Goal: Find contact information: Find contact information

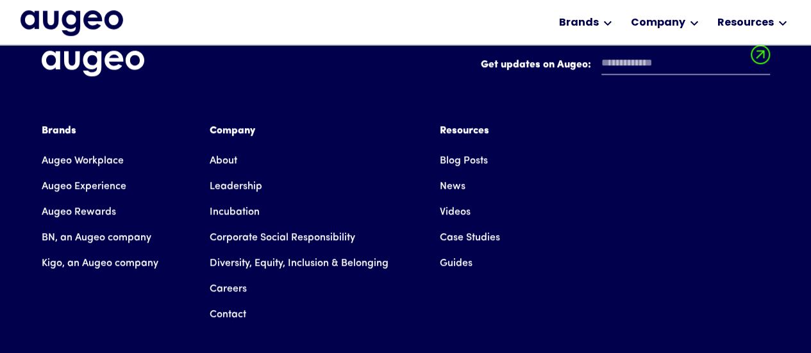
scroll to position [2938, 0]
click at [229, 302] on link "Contact" at bounding box center [228, 315] width 37 height 26
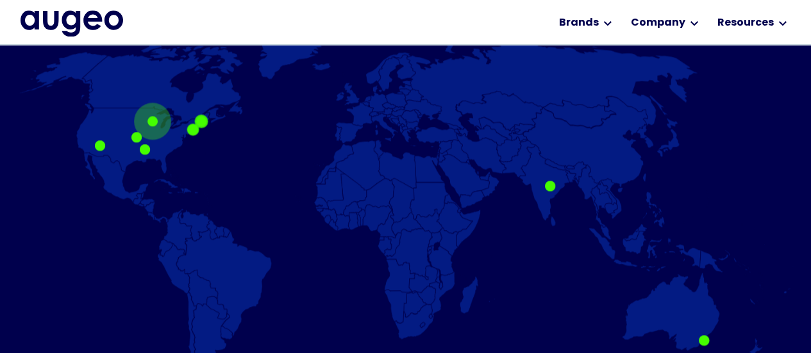
scroll to position [840, 0]
click at [156, 123] on div at bounding box center [152, 122] width 10 height 10
